Goal: Answer question/provide support

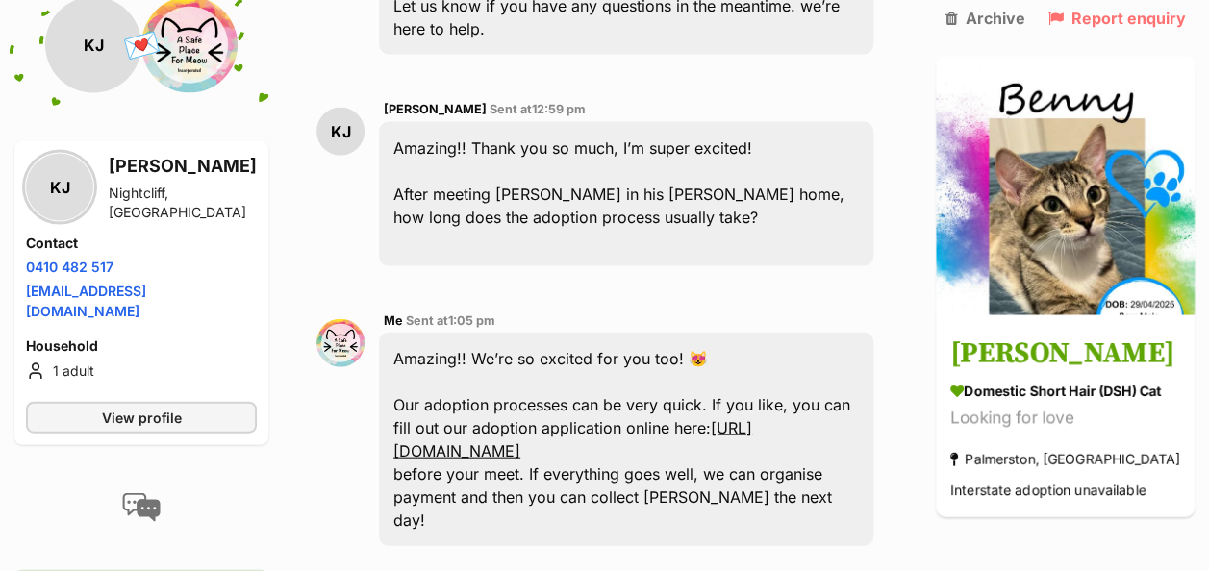
scroll to position [2212, 0]
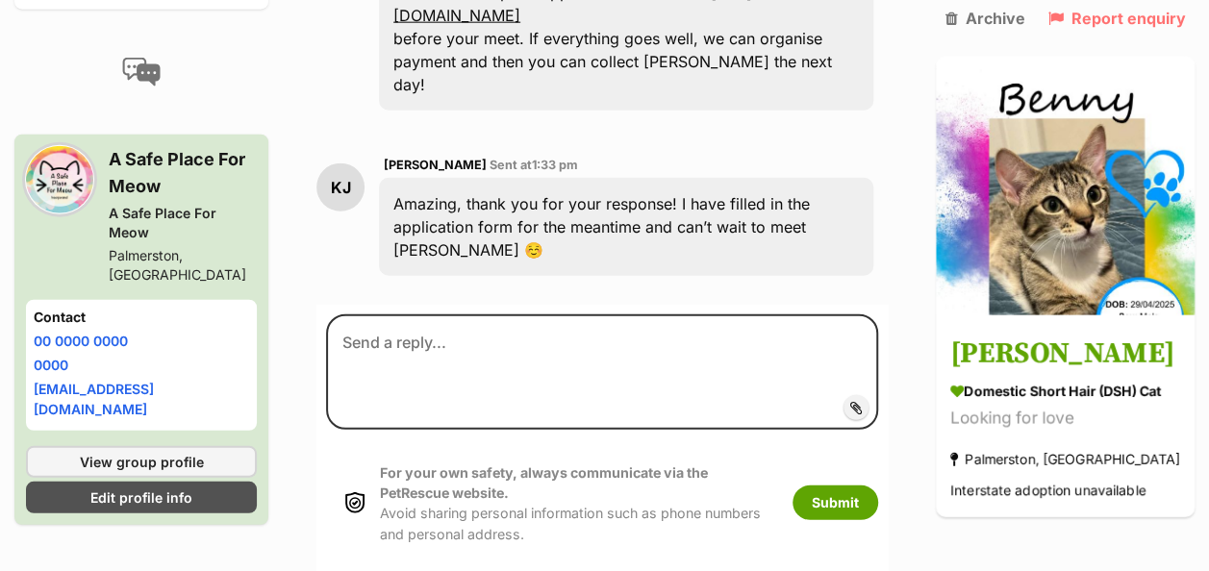
scroll to position [2212, 0]
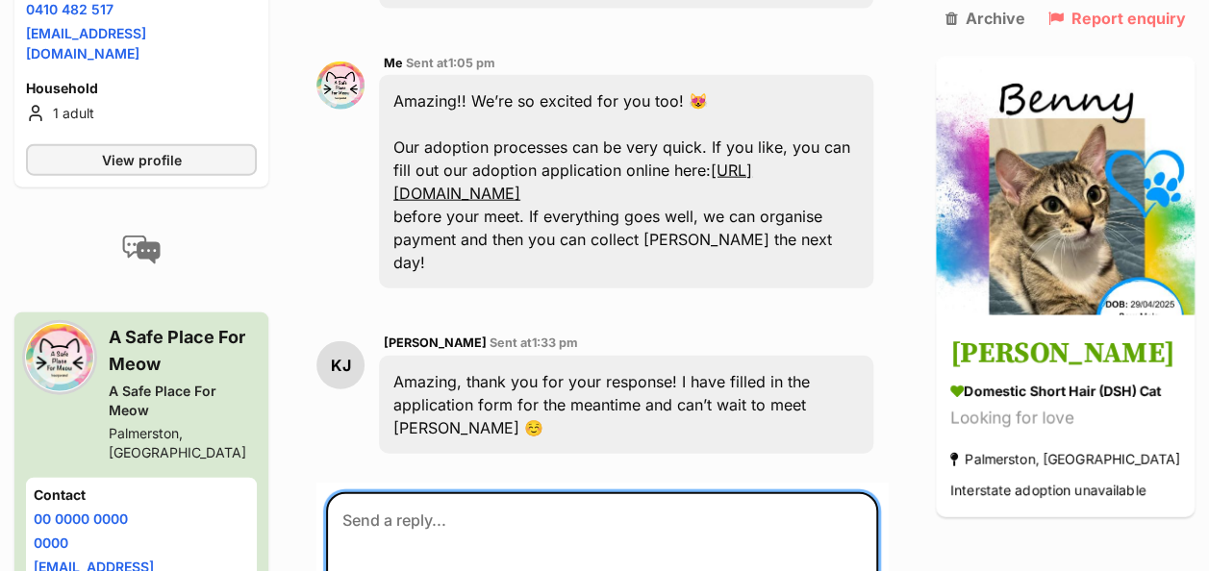
click at [504, 492] on textarea at bounding box center [602, 549] width 552 height 115
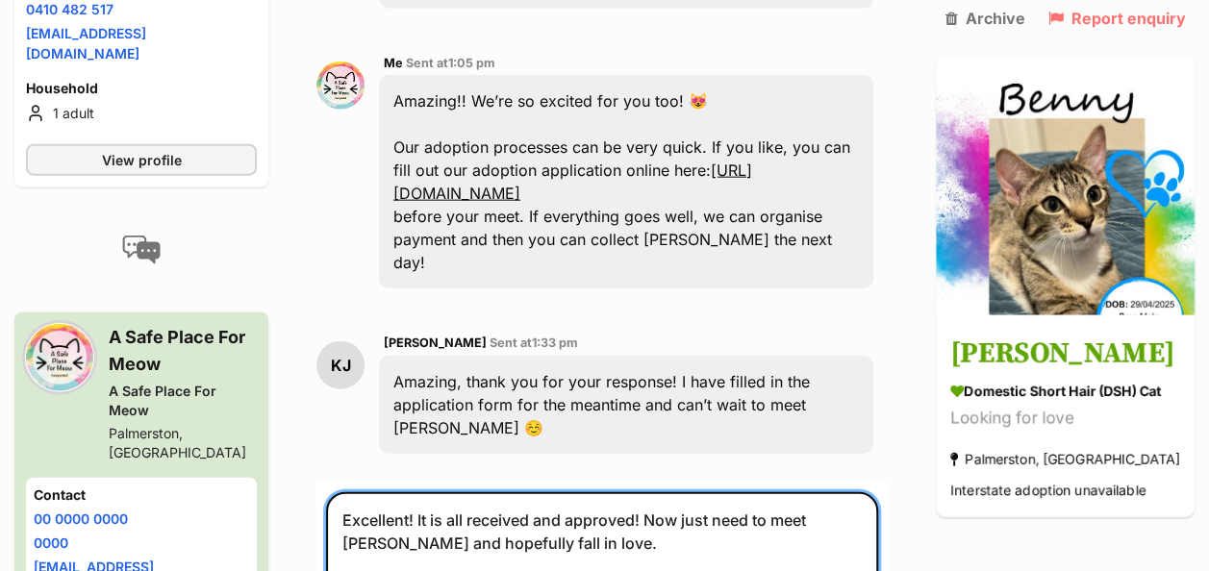
click at [694, 492] on textarea "Excellent! It is all received and approved! Now just need to meet Benny and hop…" at bounding box center [602, 549] width 552 height 115
click at [642, 492] on textarea "Excellent! It is all received and approved! Now you just need to meet Benny and…" at bounding box center [602, 549] width 552 height 115
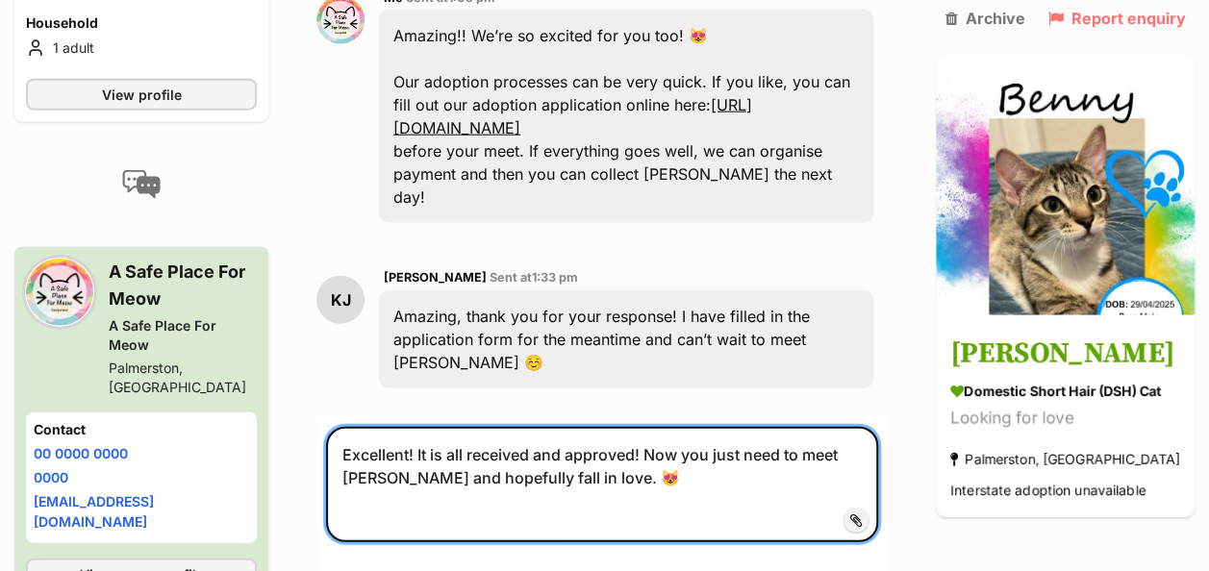
scroll to position [2308, 0]
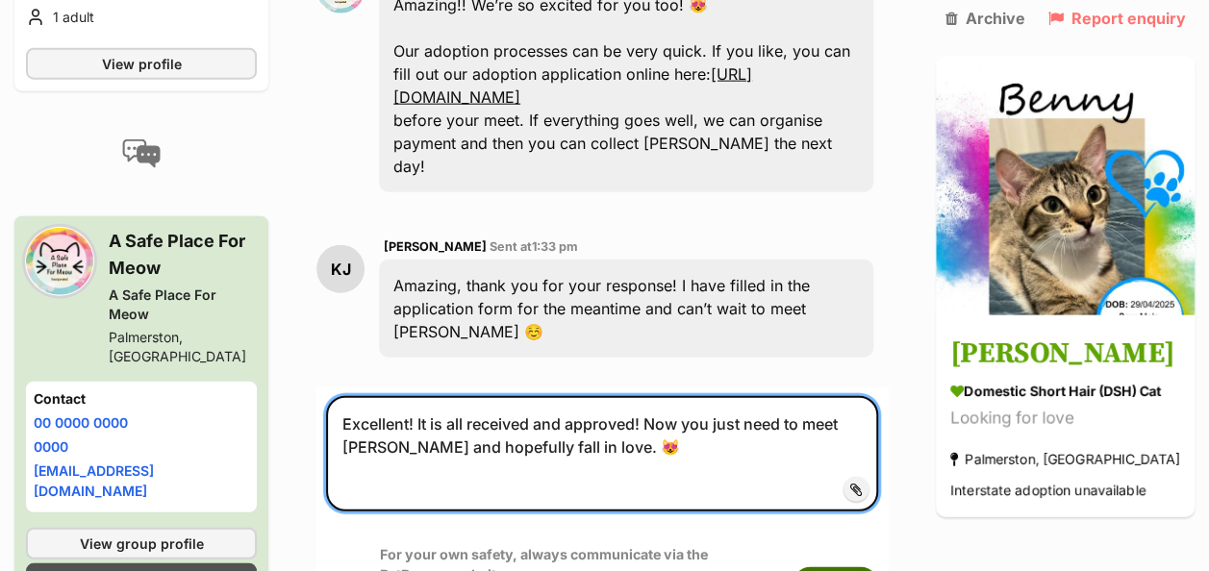
type textarea "Excellent! It is all received and approved! Now you just need to meet Benny and…"
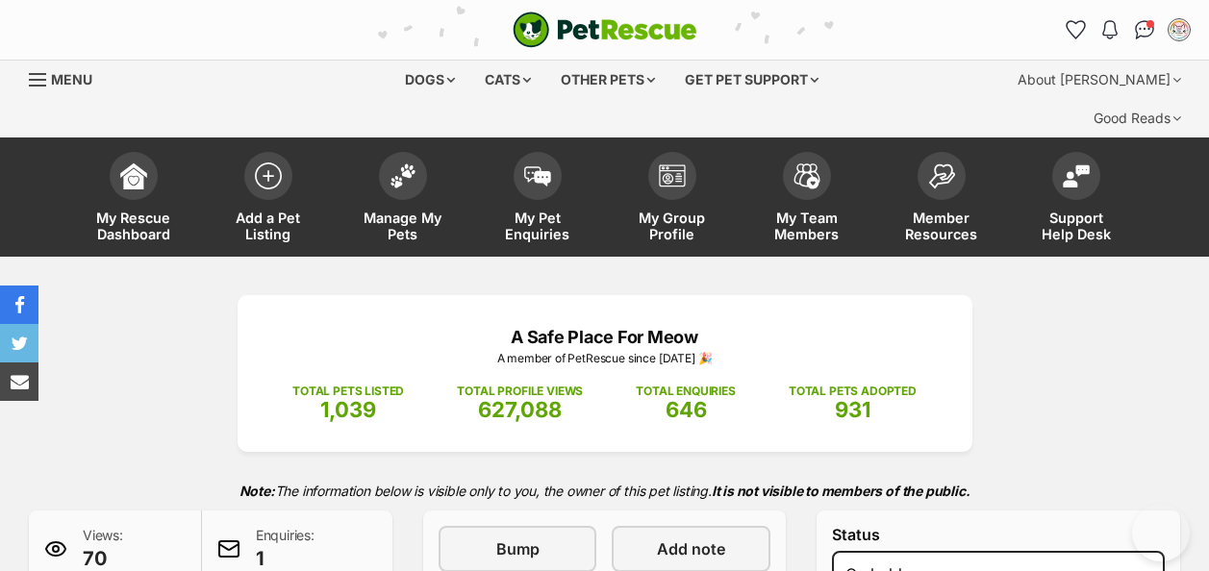
select select "on_hold"
select select "adoption_pending"
